Goal: Task Accomplishment & Management: Manage account settings

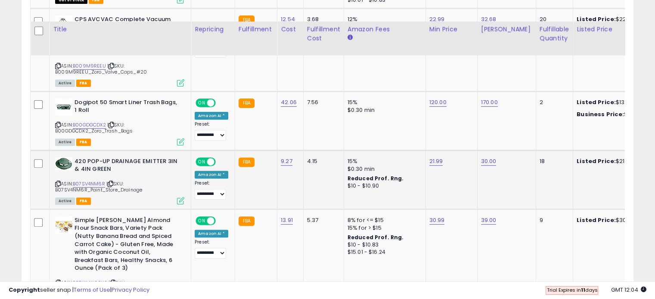
scroll to position [301, 0]
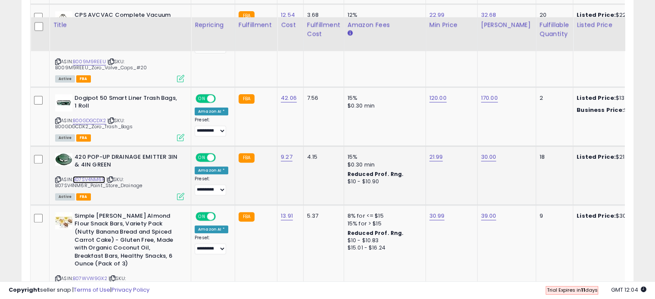
click at [89, 176] on link "B07SV4NM6R" at bounding box center [89, 179] width 32 height 7
click at [434, 153] on link "21.99" at bounding box center [436, 157] width 14 height 9
type input "*"
type input "*****"
click at [463, 128] on button "submit" at bounding box center [455, 134] width 15 height 13
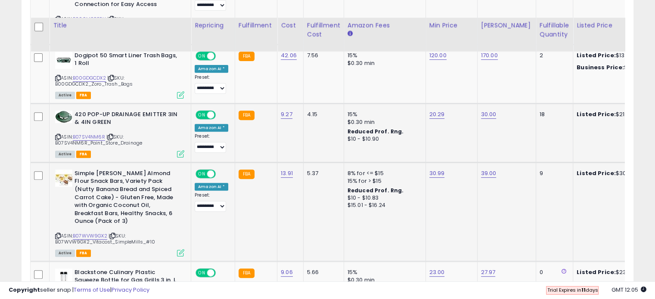
scroll to position [344, 0]
click at [96, 232] on link "B07WVW9GX2" at bounding box center [90, 235] width 34 height 7
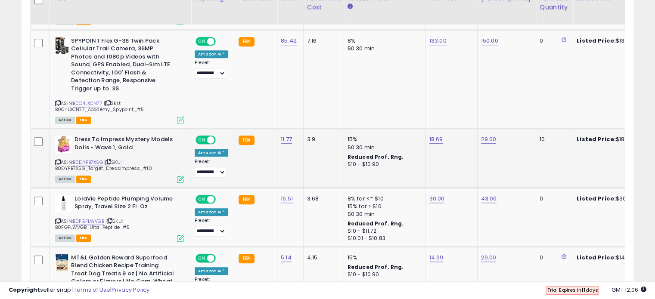
scroll to position [732, 0]
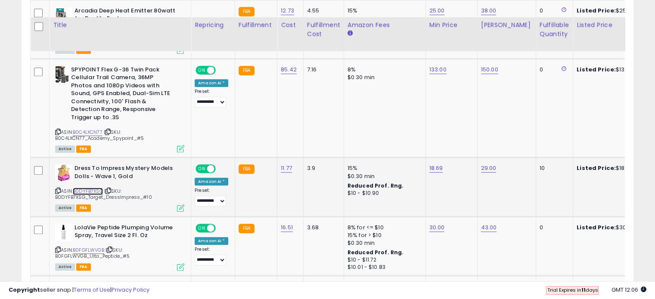
click at [84, 188] on link "B0DYFB7XSG" at bounding box center [88, 191] width 30 height 7
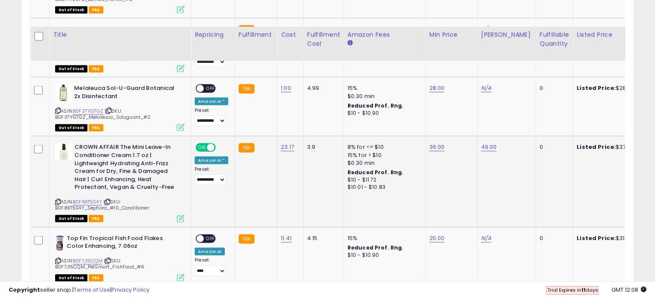
scroll to position [1678, 0]
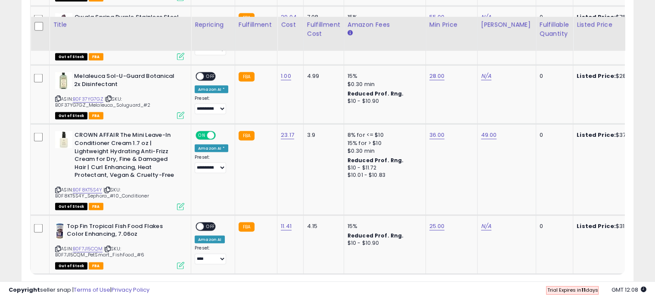
click at [76, 284] on select "** **" at bounding box center [66, 291] width 26 height 15
select select "**"
click at [54, 284] on select "** **" at bounding box center [66, 291] width 26 height 15
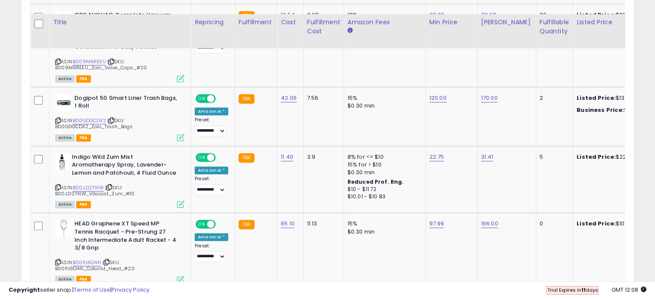
scroll to position [129, 0]
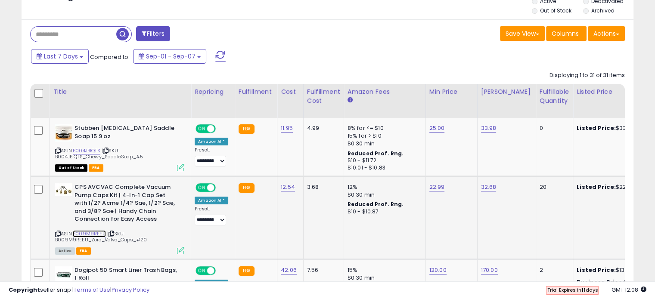
click at [89, 230] on link "B009M9REEU" at bounding box center [89, 233] width 33 height 7
click at [438, 183] on link "22.99" at bounding box center [436, 187] width 15 height 9
type input "*****"
click at [463, 159] on button "submit" at bounding box center [455, 165] width 15 height 13
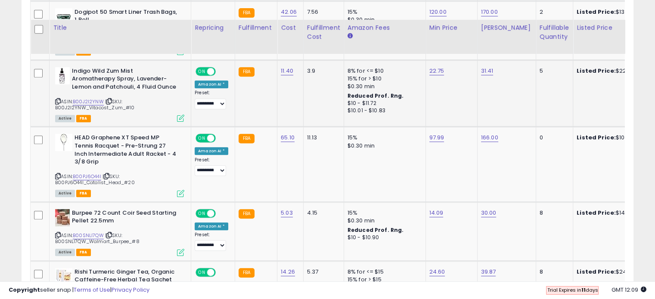
scroll to position [430, 0]
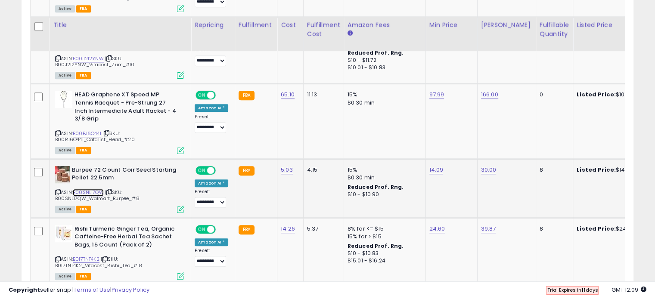
click at [90, 189] on link "B00SNLI7QW" at bounding box center [88, 192] width 31 height 7
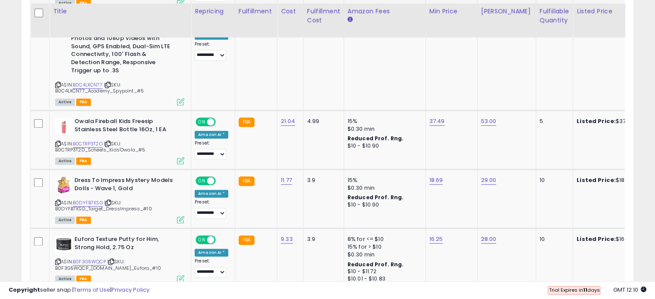
scroll to position [1033, 0]
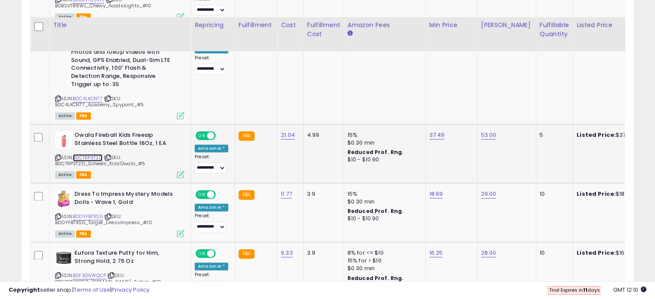
click at [93, 154] on link "B0CTRP3T2D" at bounding box center [88, 157] width 30 height 7
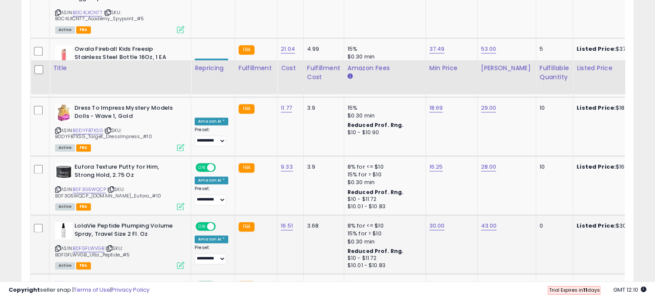
scroll to position [1162, 0]
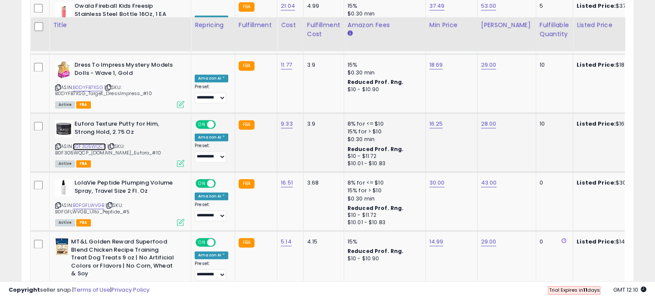
click at [99, 143] on link "B0F3G5WQCP" at bounding box center [89, 146] width 33 height 7
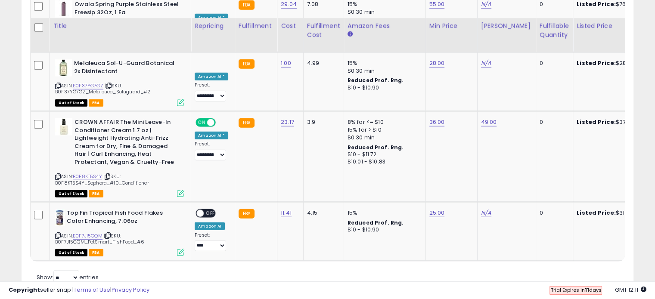
scroll to position [2078, 0]
